Goal: Navigation & Orientation: Go to known website

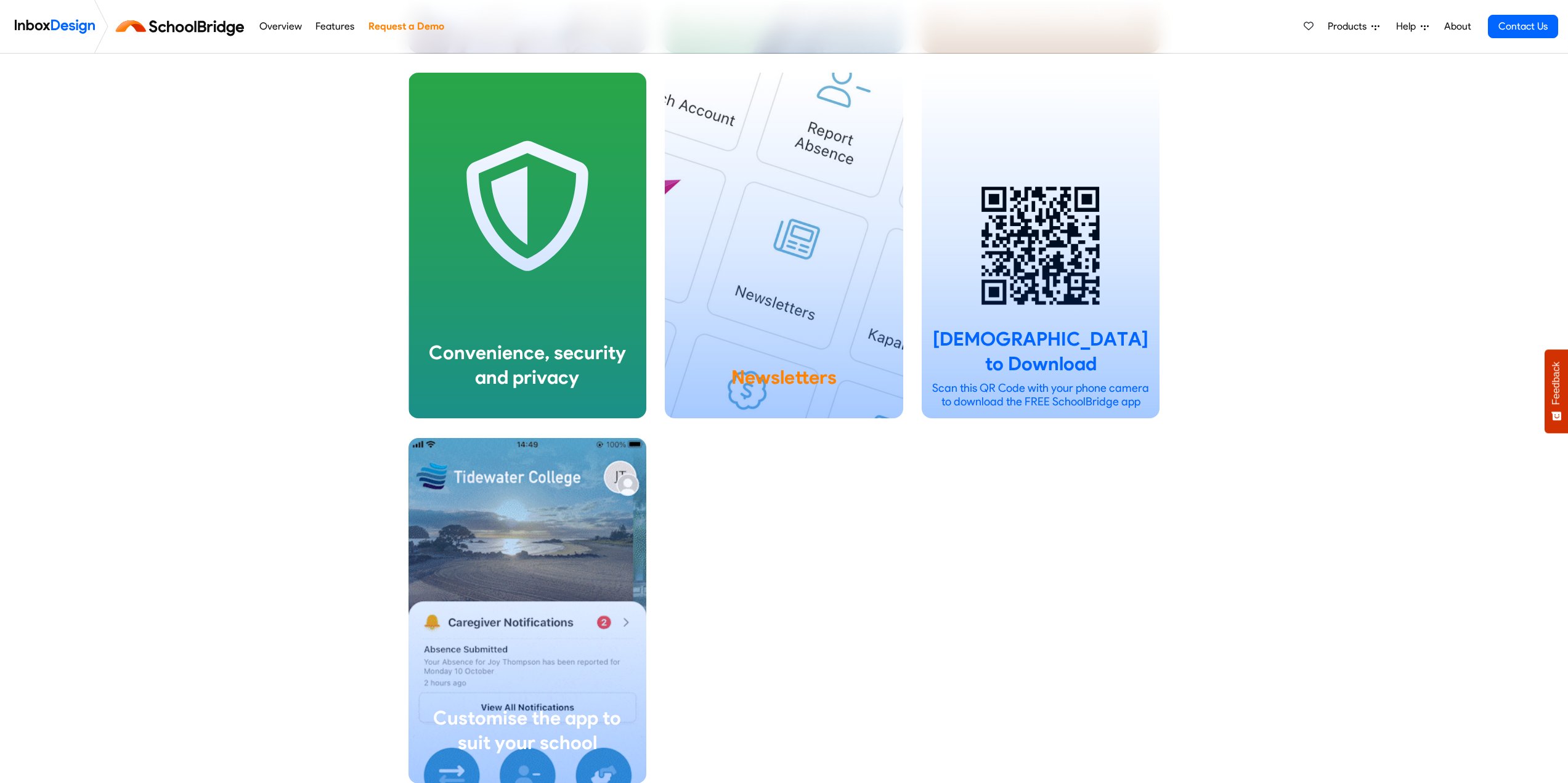
scroll to position [2157, 0]
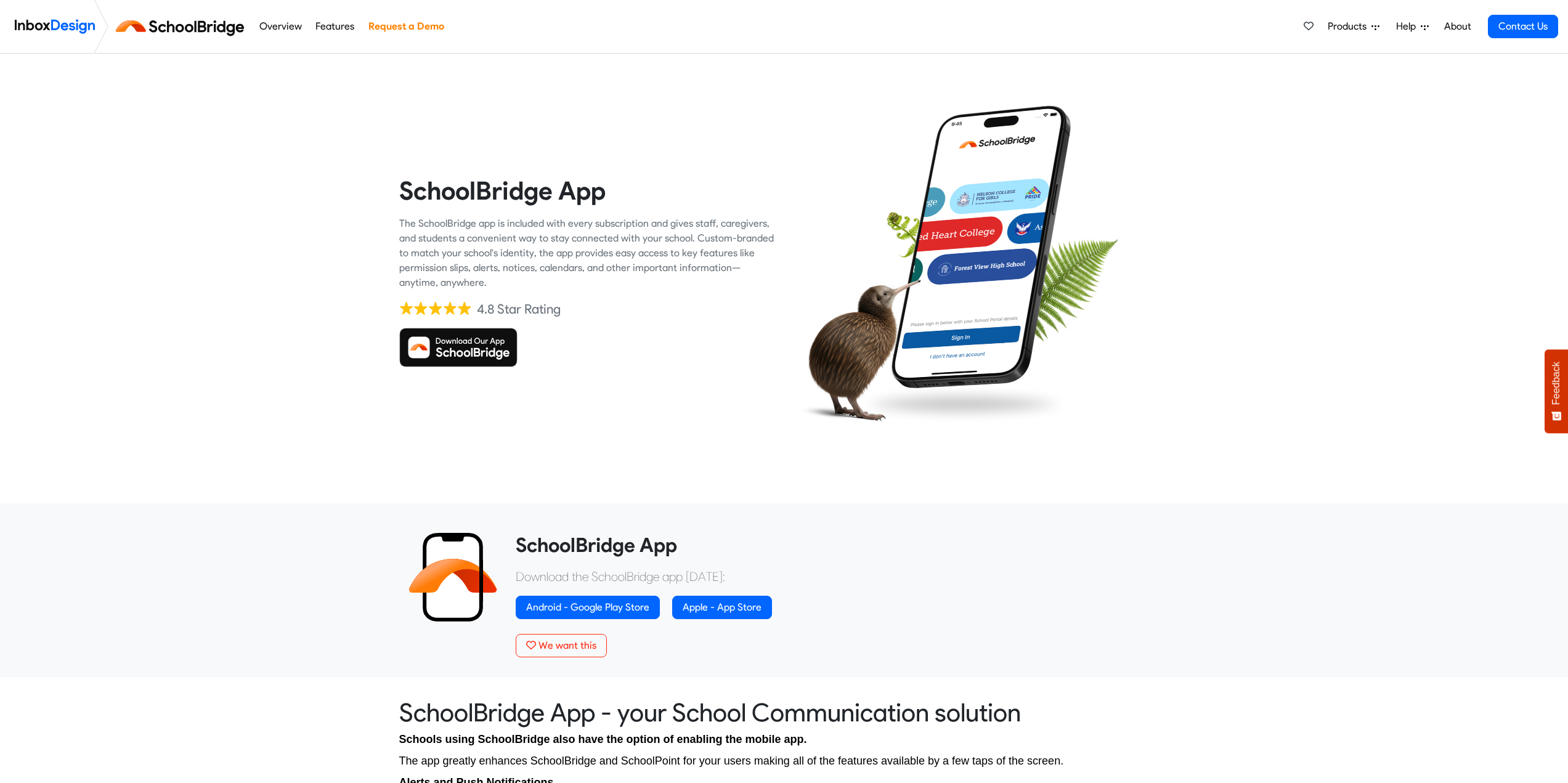
click at [472, 355] on img at bounding box center [459, 348] width 118 height 39
click at [451, 348] on img at bounding box center [459, 348] width 118 height 39
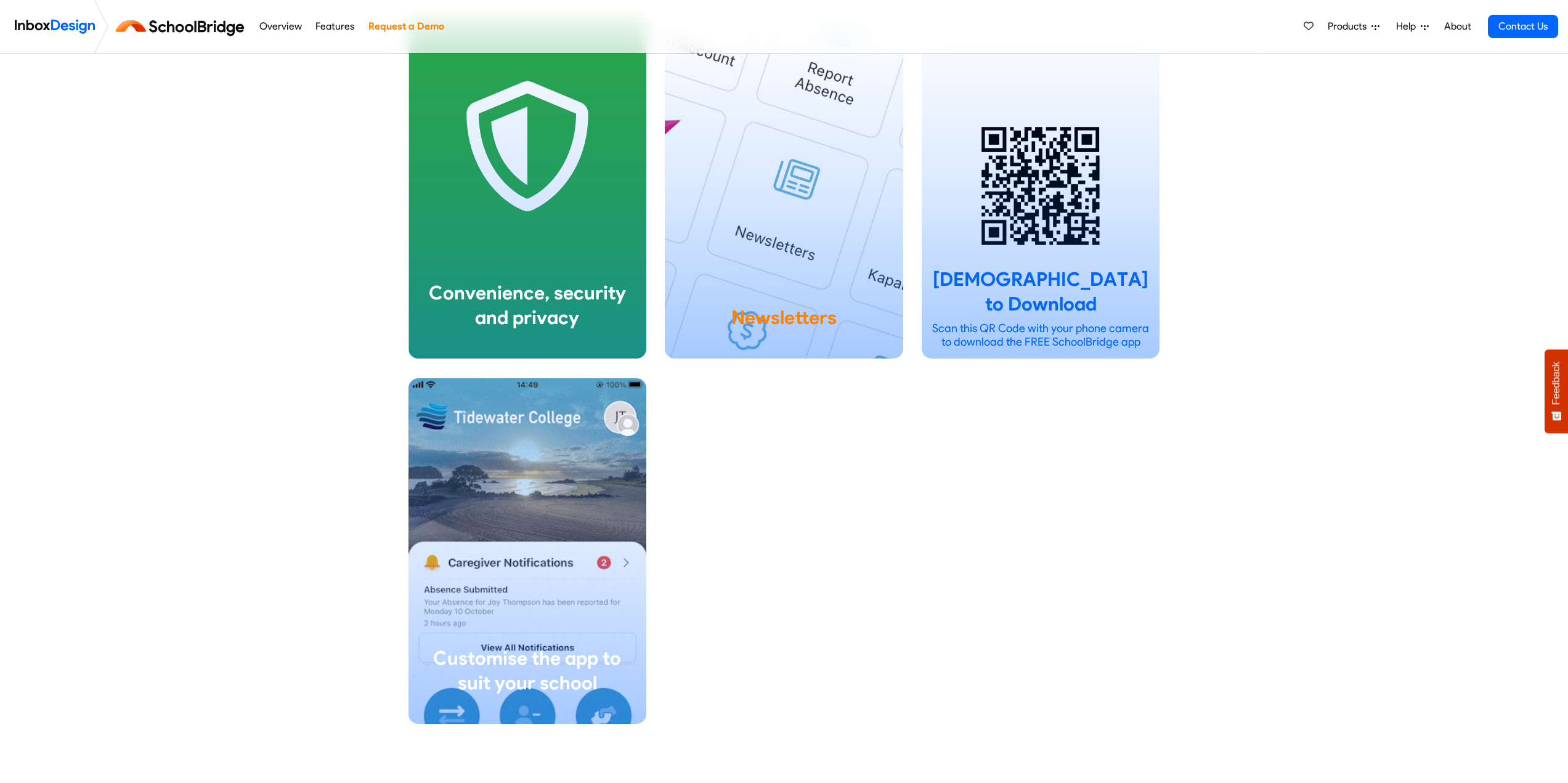
scroll to position [2465, 0]
